Goal: Task Accomplishment & Management: Use online tool/utility

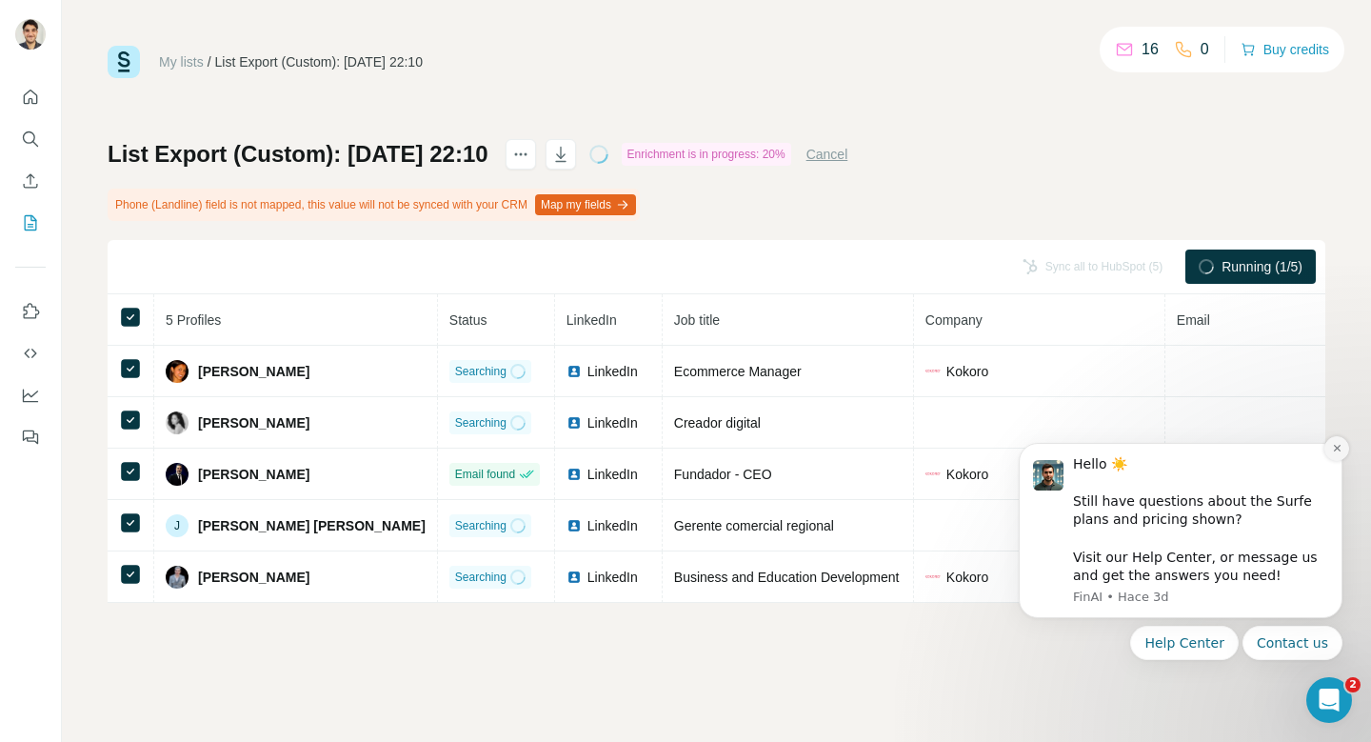
click at [1335, 455] on button "Dismiss notification" at bounding box center [1336, 448] width 25 height 25
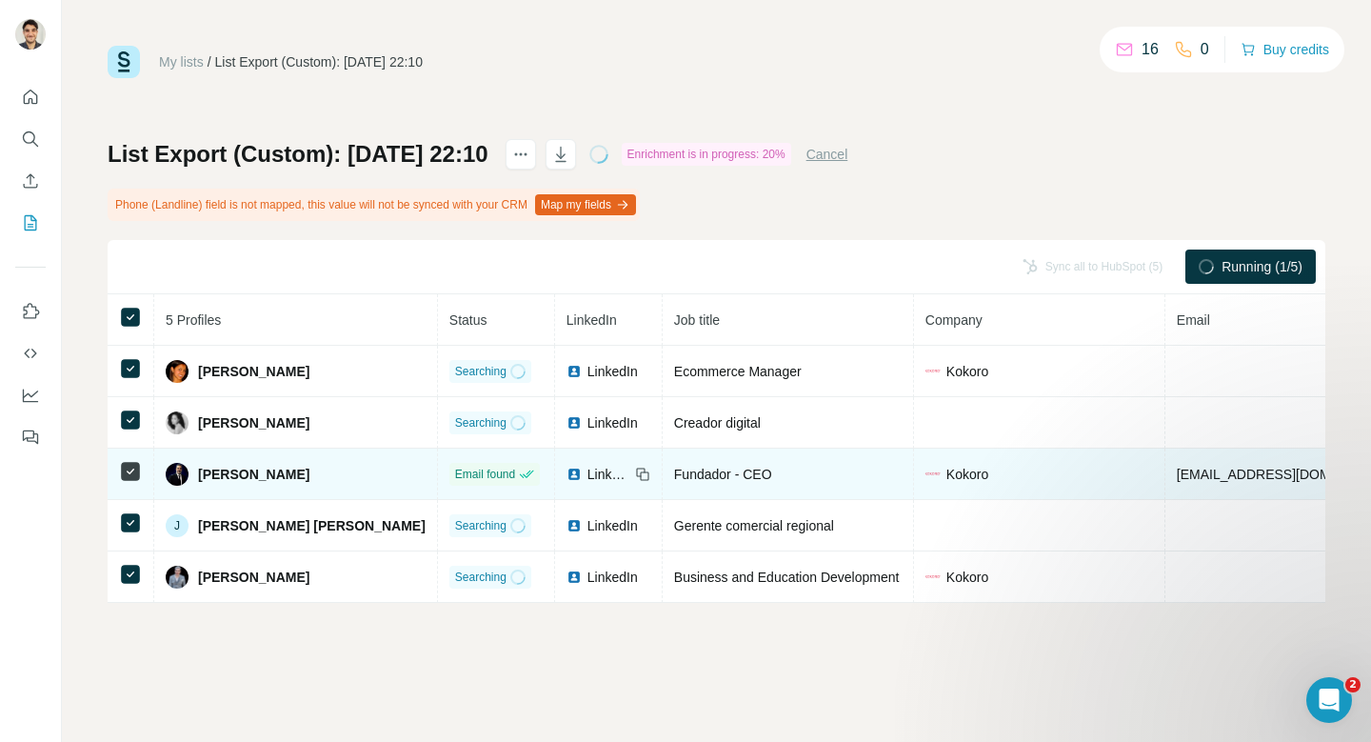
click at [587, 472] on span "LinkedIn" at bounding box center [608, 474] width 42 height 19
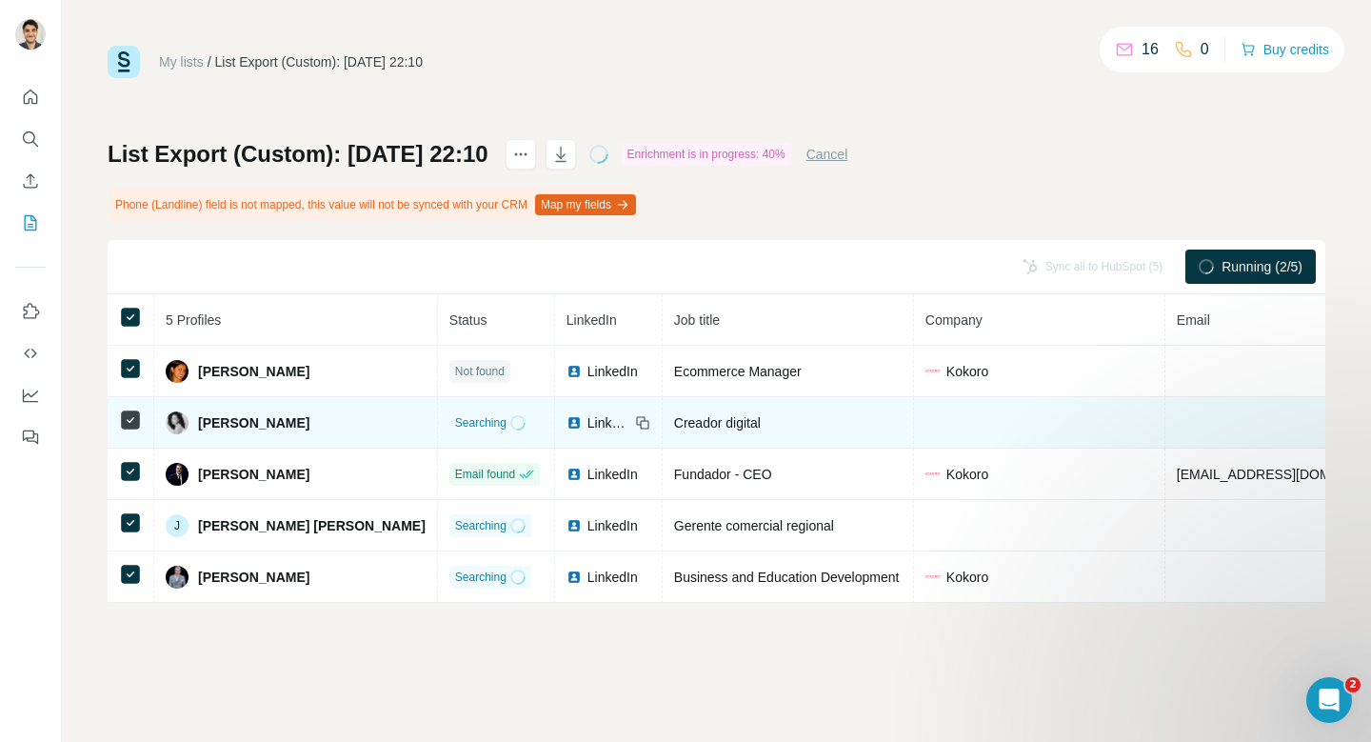
click at [567, 419] on img at bounding box center [574, 422] width 15 height 15
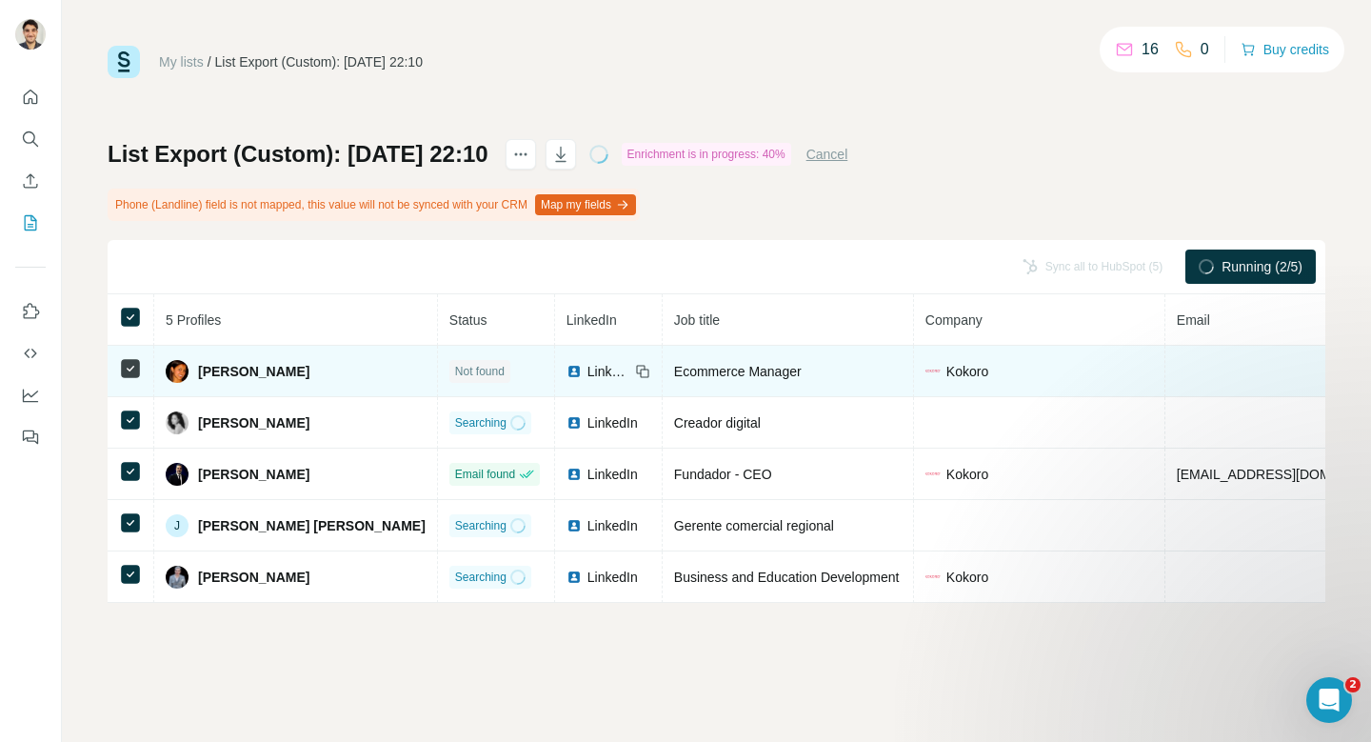
click at [587, 369] on span "LinkedIn" at bounding box center [608, 371] width 42 height 19
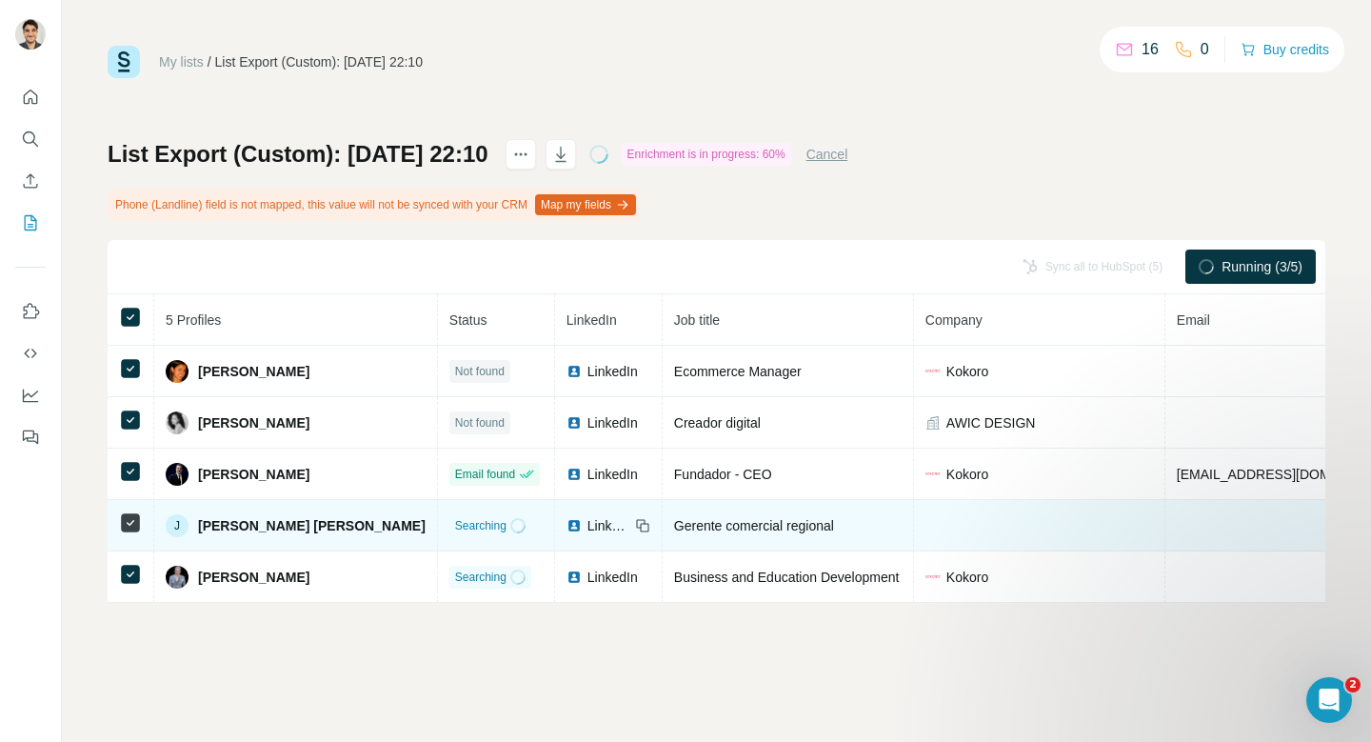
click at [587, 523] on span "LinkedIn" at bounding box center [608, 525] width 42 height 19
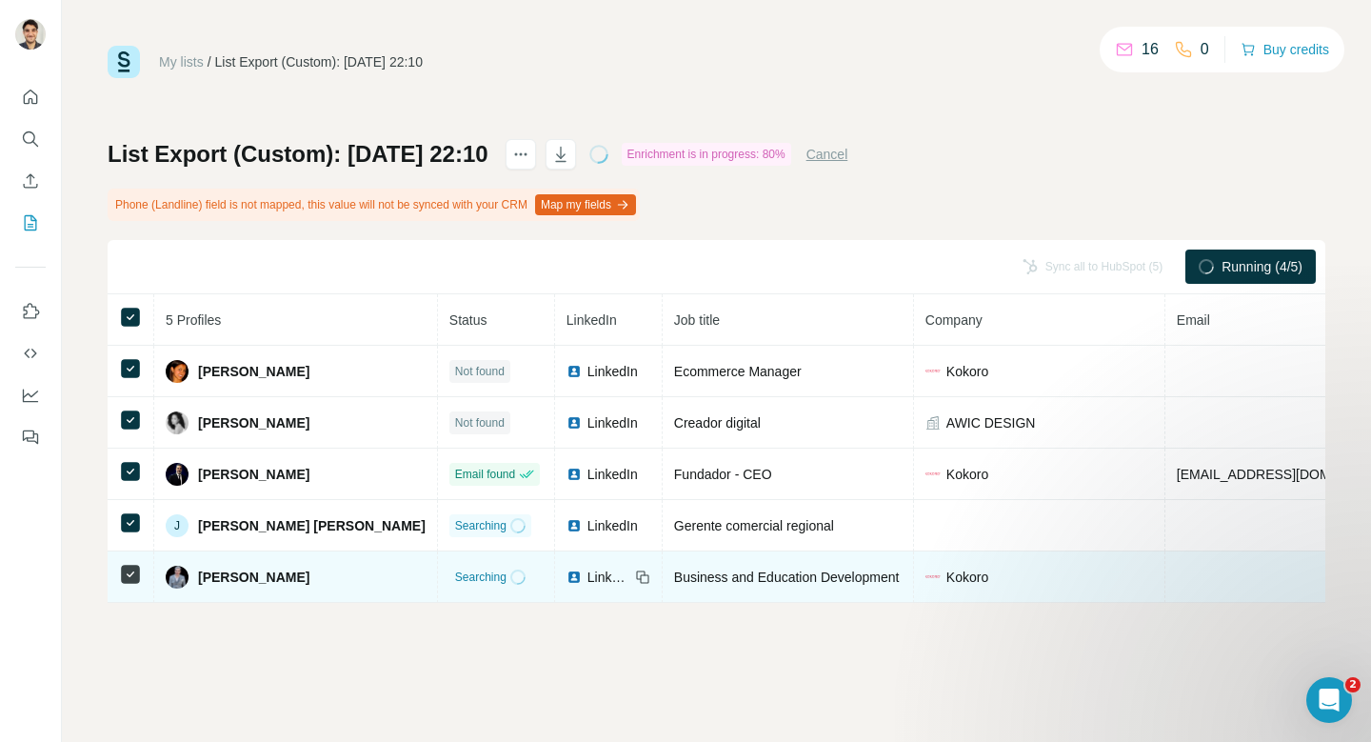
click at [555, 587] on td "LinkedIn" at bounding box center [609, 576] width 108 height 51
click at [587, 579] on span "LinkedIn" at bounding box center [608, 577] width 42 height 19
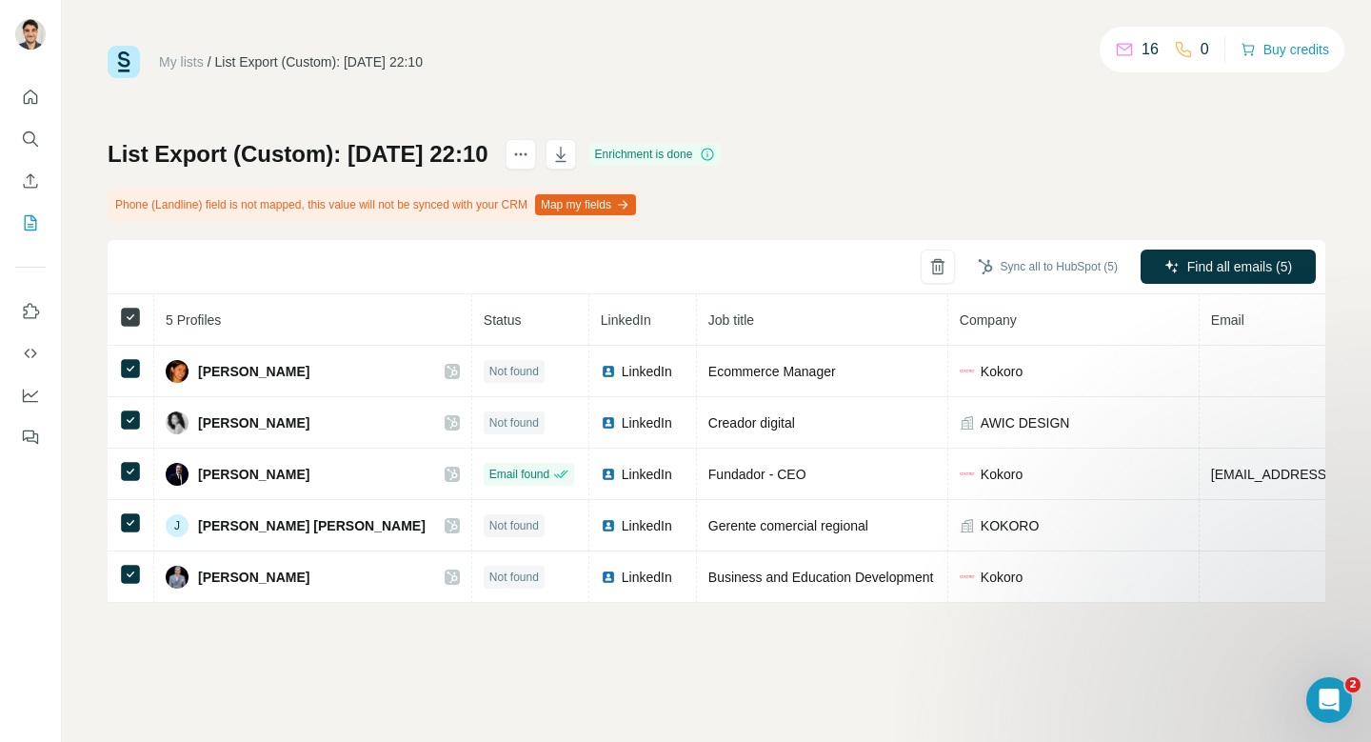
click at [134, 326] on div at bounding box center [130, 317] width 23 height 23
click at [1072, 270] on button "Sync to HubSpot (1)" at bounding box center [1055, 266] width 152 height 29
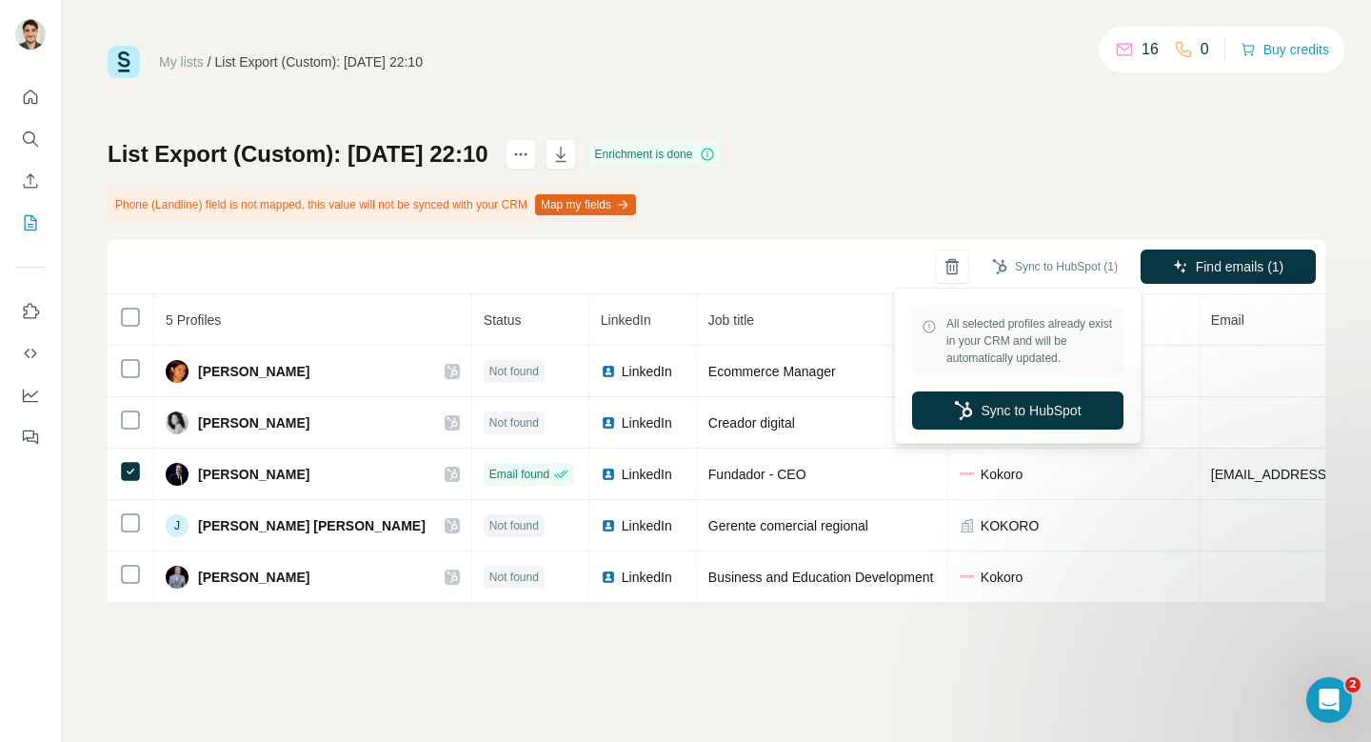
click at [895, 241] on div "Sync to HubSpot (1) Find emails (1)" at bounding box center [717, 267] width 1218 height 54
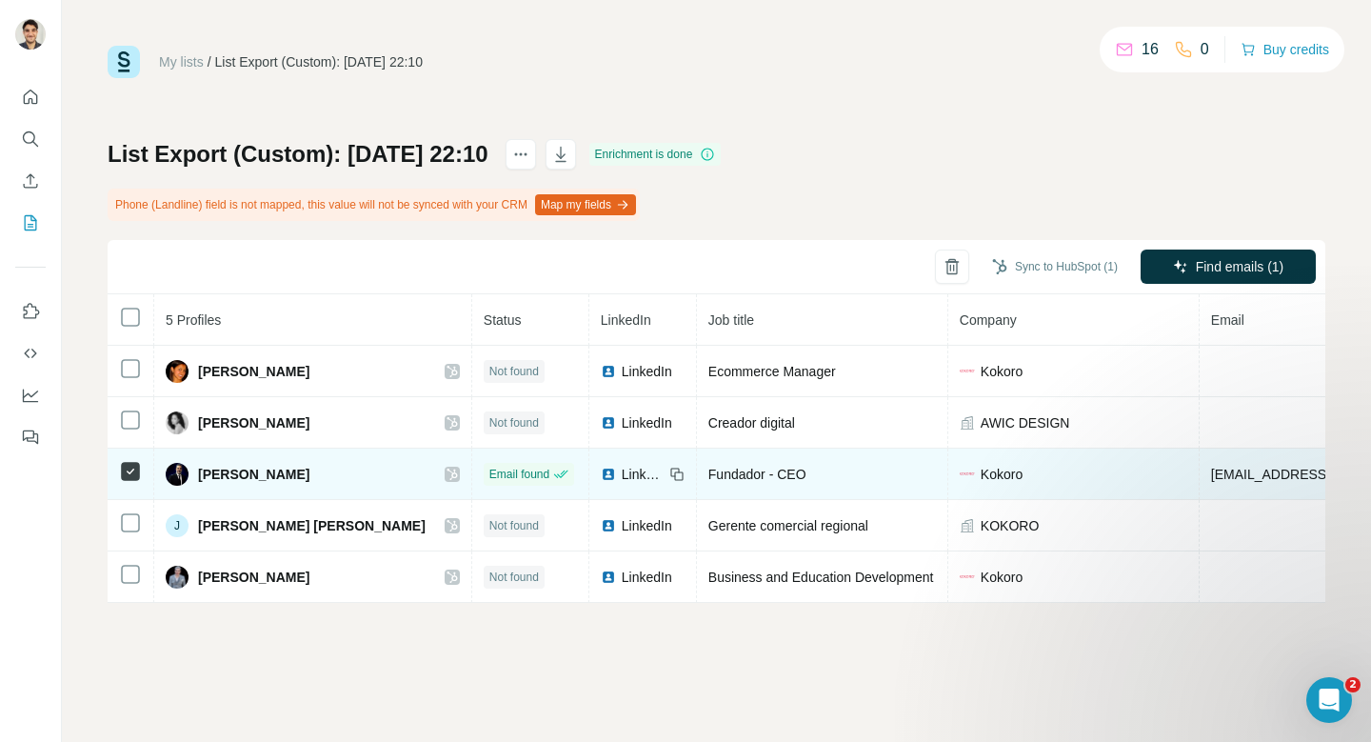
click at [1211, 479] on span "[EMAIL_ADDRESS][DOMAIN_NAME]" at bounding box center [1324, 474] width 226 height 15
copy span "[EMAIL_ADDRESS][DOMAIN_NAME]"
